Goal: Find specific page/section: Find specific page/section

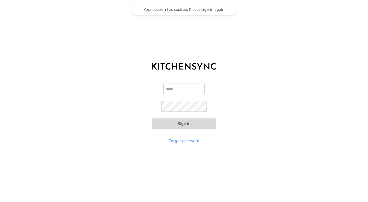
click at [173, 90] on input "Email" at bounding box center [184, 88] width 41 height 11
type input "**********"
click at [152, 118] on button "Sign in" at bounding box center [184, 123] width 64 height 10
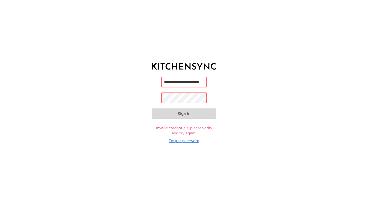
click at [180, 141] on link "Forgot password" at bounding box center [184, 140] width 31 height 5
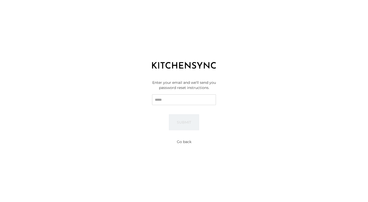
click at [181, 97] on input "Email" at bounding box center [184, 99] width 64 height 11
type input "**********"
click at [169, 114] on button "Submit" at bounding box center [184, 122] width 30 height 16
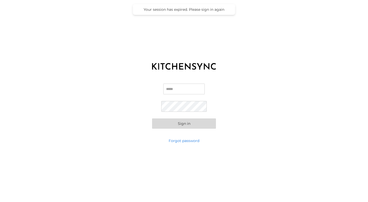
click at [185, 85] on input "Email" at bounding box center [184, 88] width 41 height 11
type input "**********"
click at [185, 126] on button "Sign in" at bounding box center [184, 123] width 64 height 10
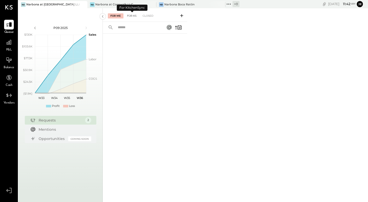
click at [132, 16] on div "For KS" at bounding box center [132, 15] width 15 height 5
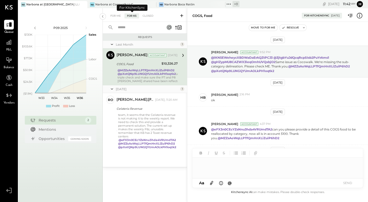
scroll to position [148, 0]
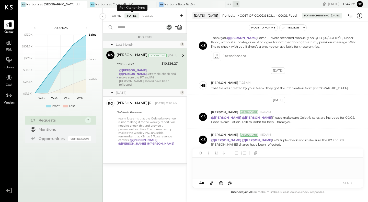
click at [119, 13] on div "For Me" at bounding box center [116, 15] width 16 height 5
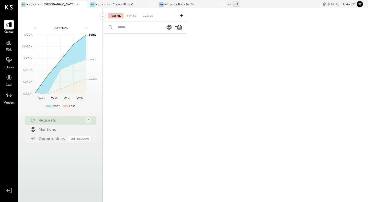
click at [10, 48] on span "P&L" at bounding box center [9, 50] width 6 height 5
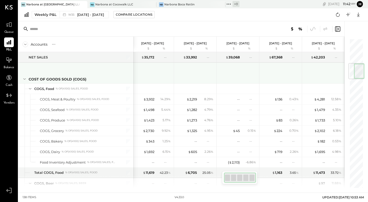
scroll to position [211, 0]
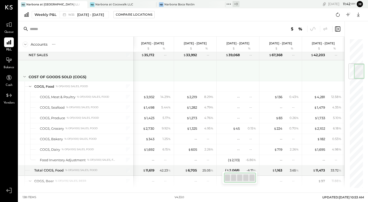
click at [25, 78] on icon at bounding box center [25, 77] width 6 height 6
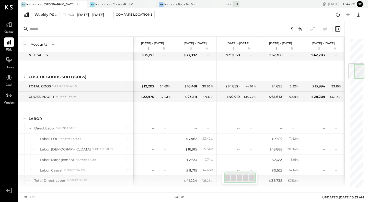
click at [26, 43] on icon at bounding box center [26, 44] width 6 height 6
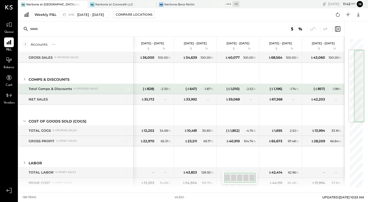
scroll to position [21, 0]
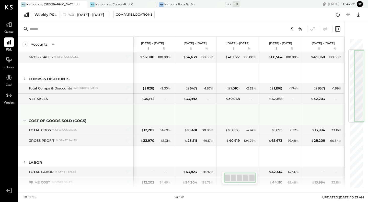
click at [24, 120] on icon at bounding box center [24, 120] width 3 height 1
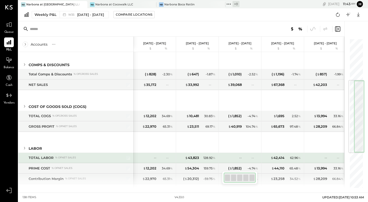
scroll to position [0, 0]
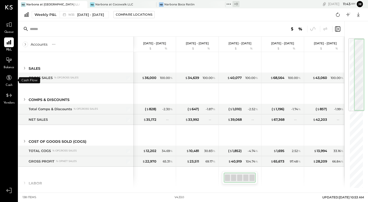
click at [9, 86] on span "Cash" at bounding box center [9, 85] width 7 height 5
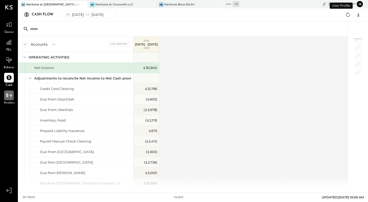
click at [9, 93] on icon at bounding box center [9, 95] width 7 height 7
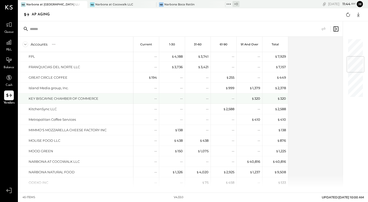
scroll to position [148, 0]
